Goal: Check status: Check status

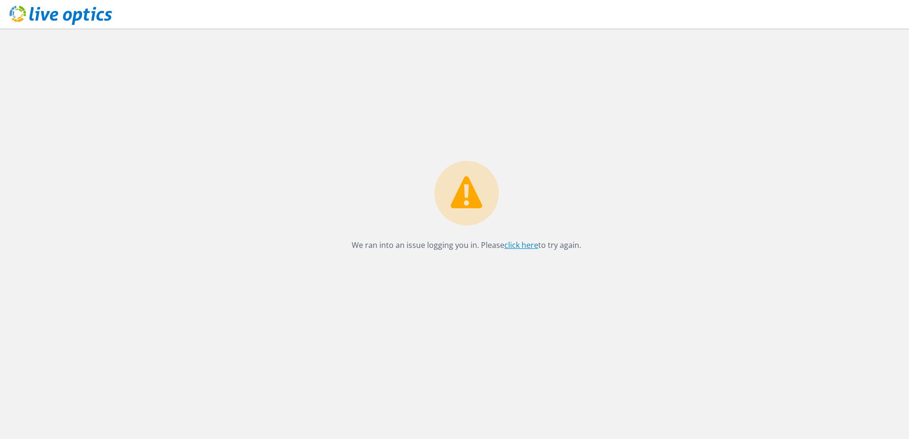
click at [525, 246] on link "click here" at bounding box center [522, 245] width 34 height 11
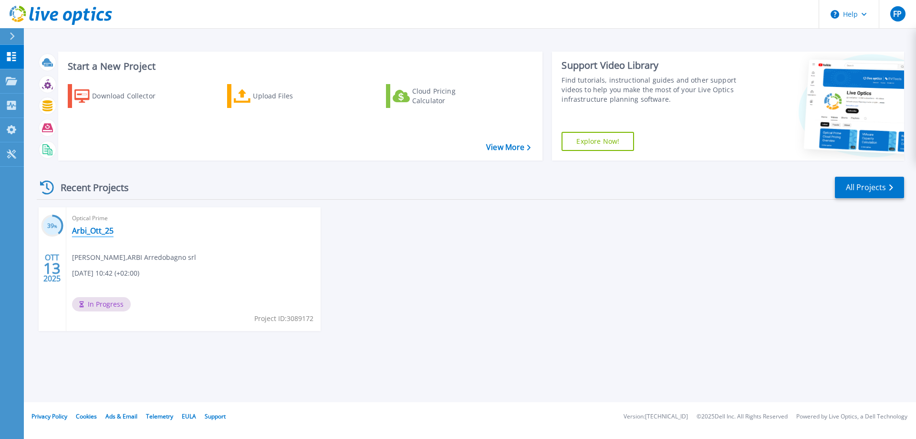
click at [95, 234] on link "Arbi_Ott_25" at bounding box center [93, 231] width 42 height 10
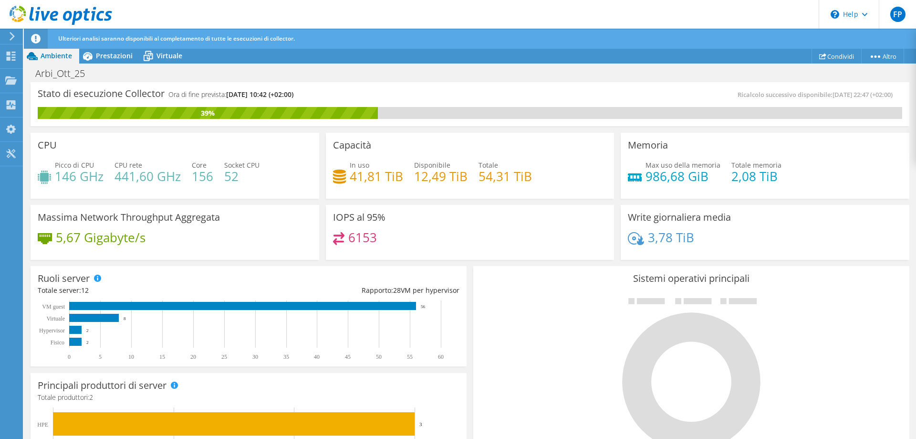
scroll to position [308, 0]
click at [121, 56] on span "Prestazioni" at bounding box center [114, 55] width 37 height 9
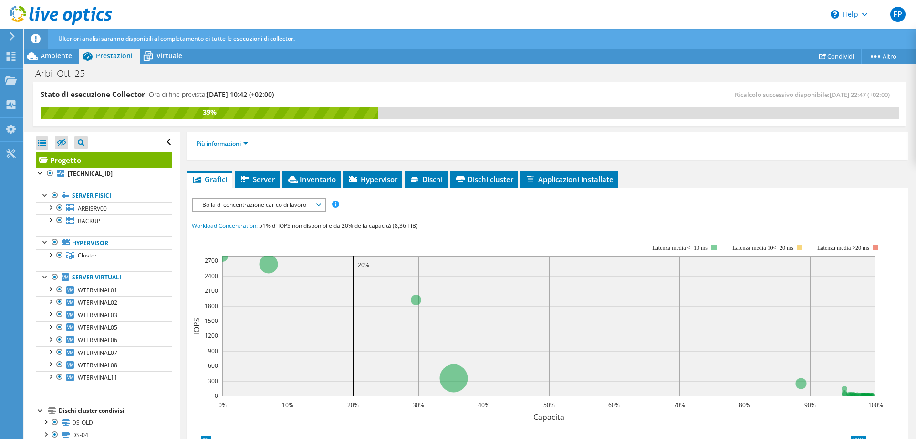
scroll to position [134, 0]
